Goal: Information Seeking & Learning: Learn about a topic

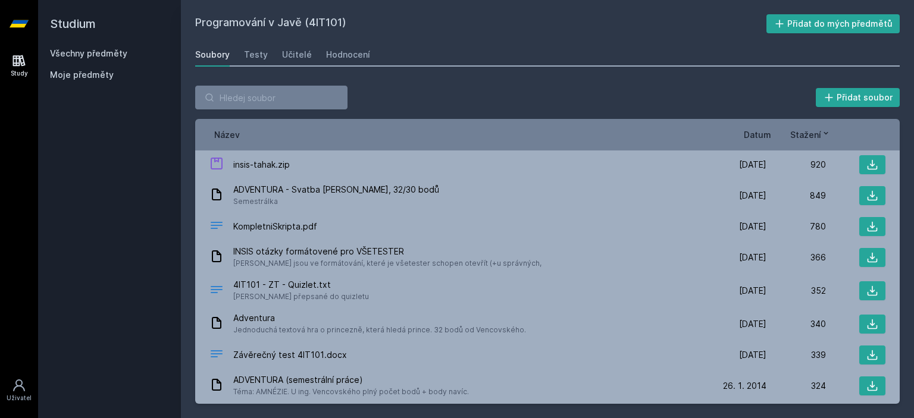
click at [201, 54] on div "Soubory" at bounding box center [212, 55] width 35 height 12
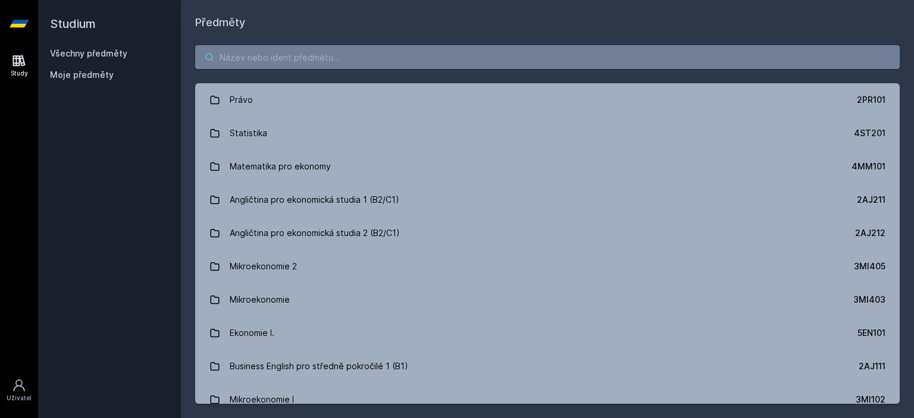
click at [311, 62] on input "search" at bounding box center [547, 57] width 705 height 24
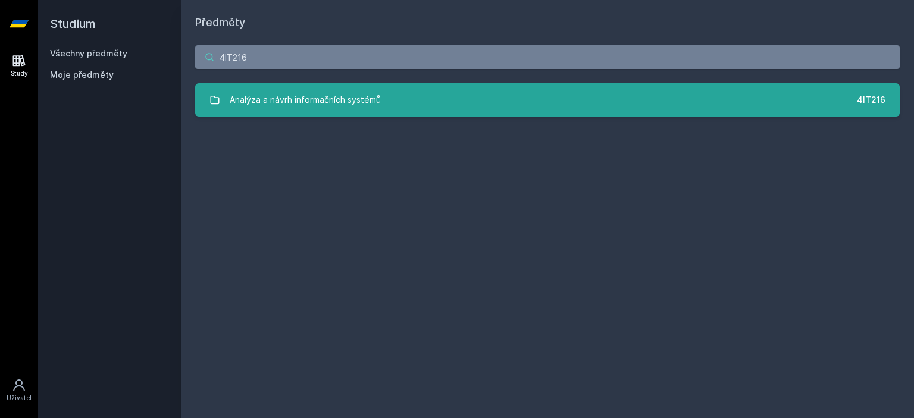
type input "4IT216"
click at [244, 104] on div "Analýza a návrh informačních systémů" at bounding box center [305, 100] width 151 height 24
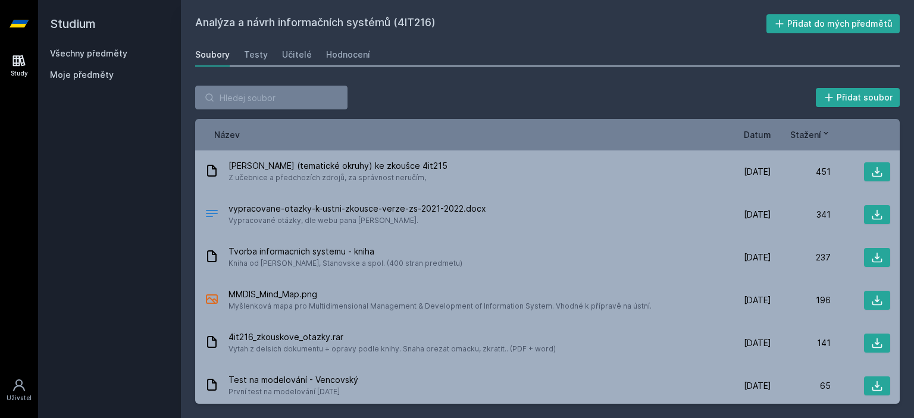
click at [755, 139] on span "Datum" at bounding box center [757, 135] width 27 height 12
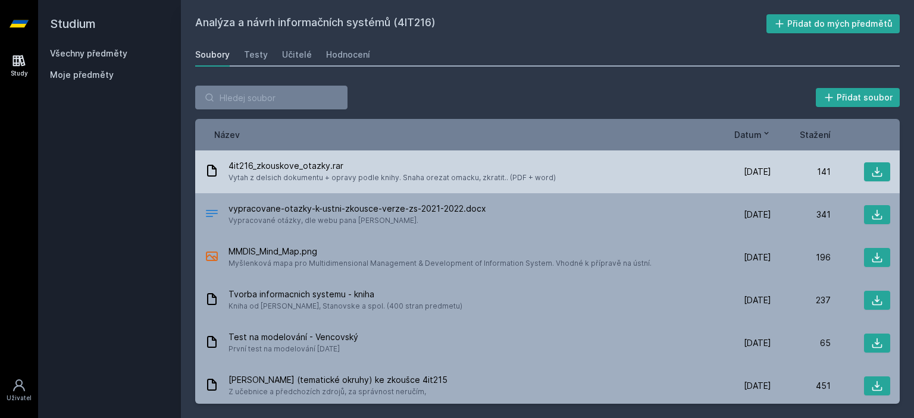
click at [857, 177] on div at bounding box center [861, 171] width 60 height 19
click at [864, 171] on button at bounding box center [877, 171] width 26 height 19
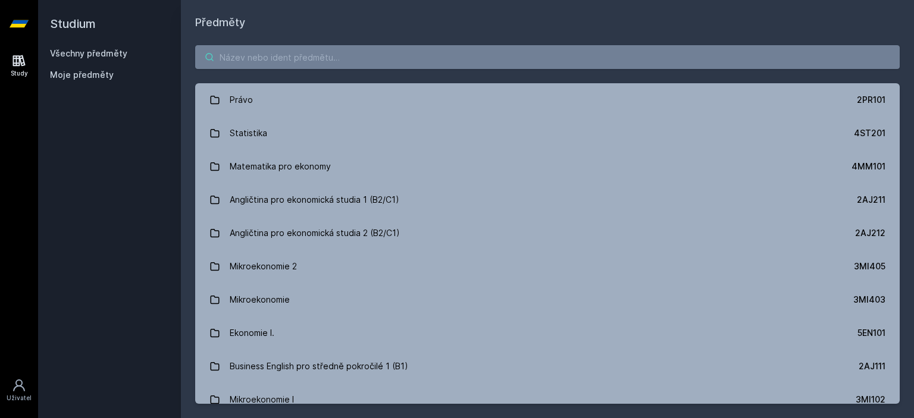
click at [254, 65] on input "search" at bounding box center [547, 57] width 705 height 24
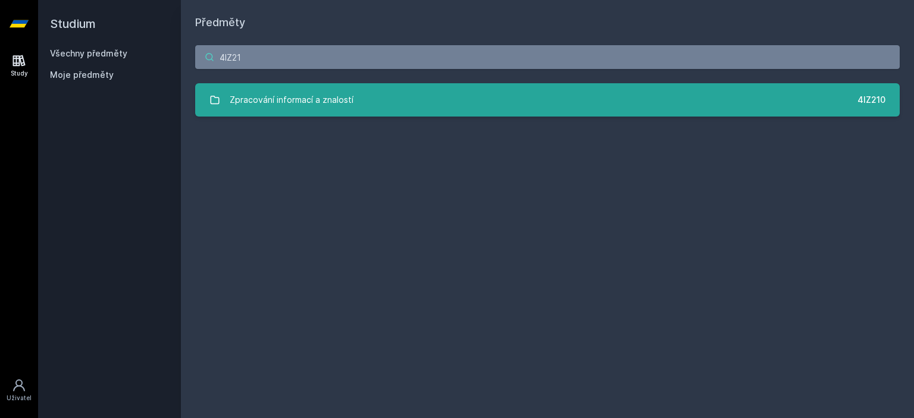
type input "4IZ21"
click at [231, 99] on div "Zpracování informací a znalostí" at bounding box center [292, 100] width 124 height 24
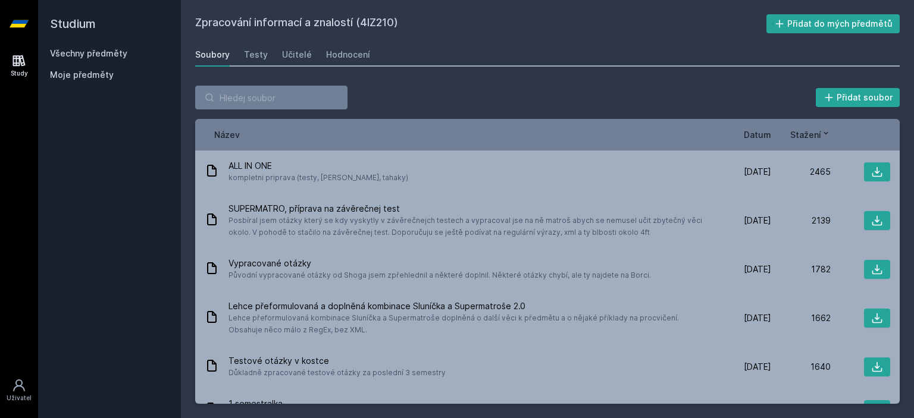
scroll to position [10, 0]
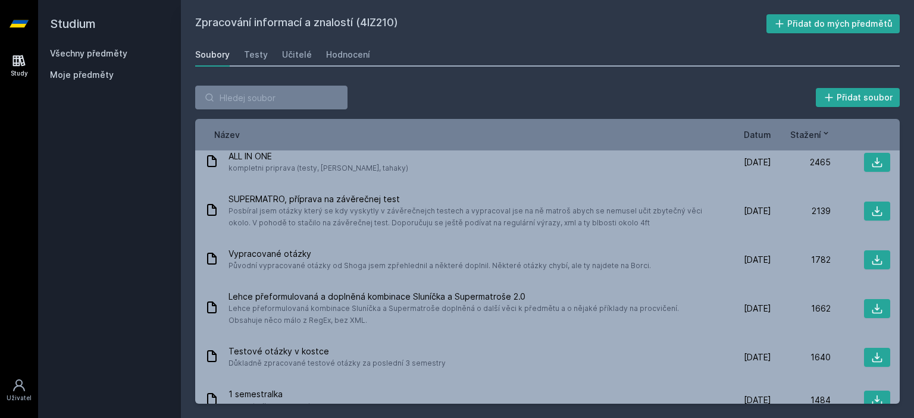
click at [773, 133] on div "Stažení" at bounding box center [801, 135] width 60 height 12
click at [755, 133] on span "Datum" at bounding box center [757, 135] width 27 height 12
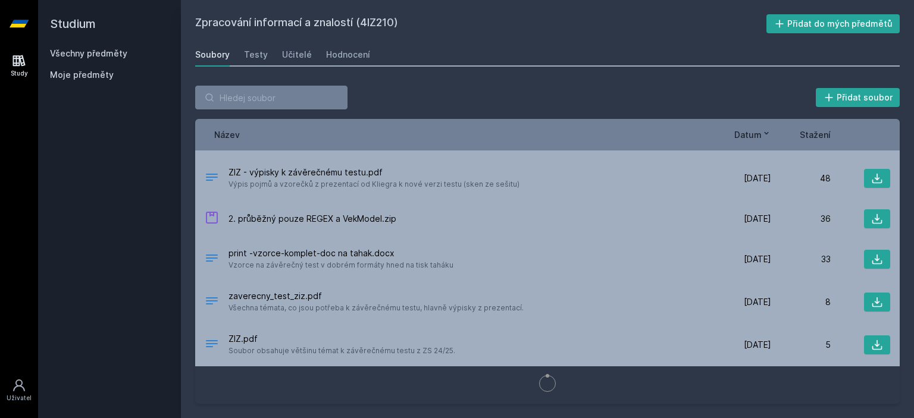
scroll to position [3579, 0]
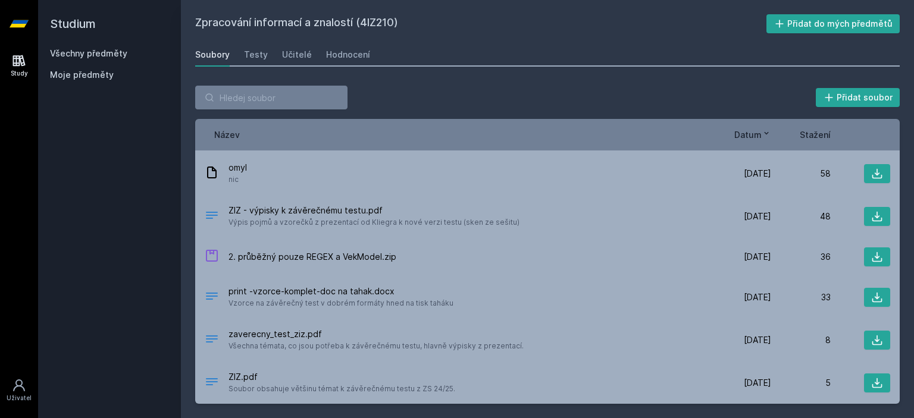
click at [747, 141] on div "Název Datum Stažení" at bounding box center [547, 135] width 705 height 32
click at [746, 138] on span "Datum" at bounding box center [748, 135] width 27 height 12
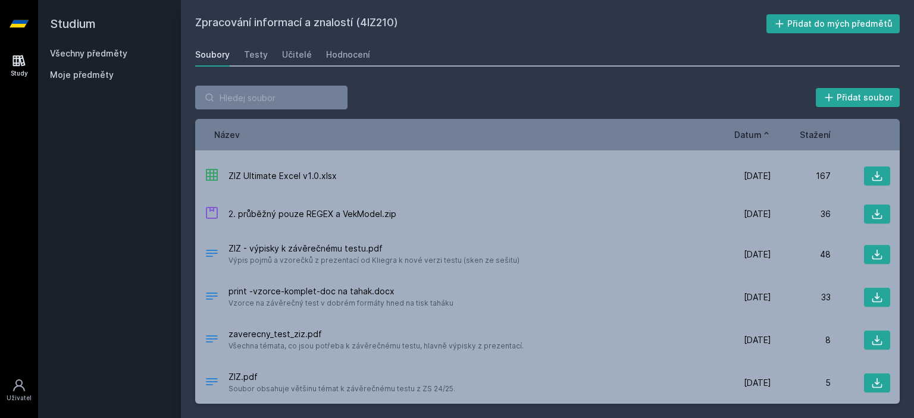
scroll to position [3536, 0]
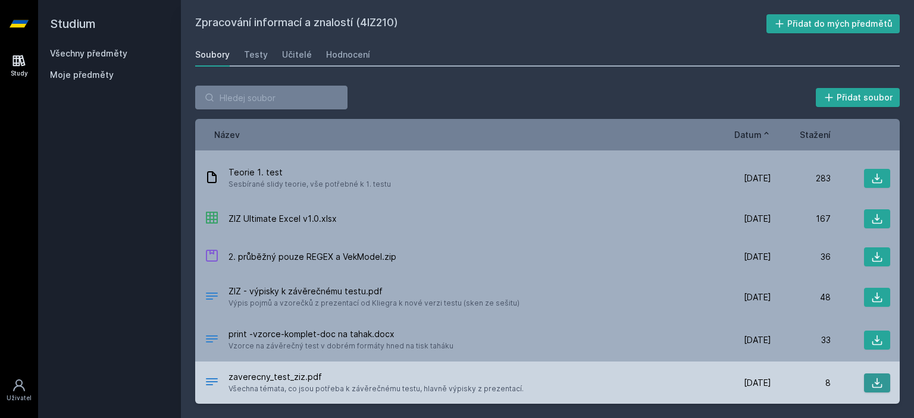
click at [871, 380] on icon at bounding box center [877, 383] width 12 height 12
